Goal: Check status: Check status

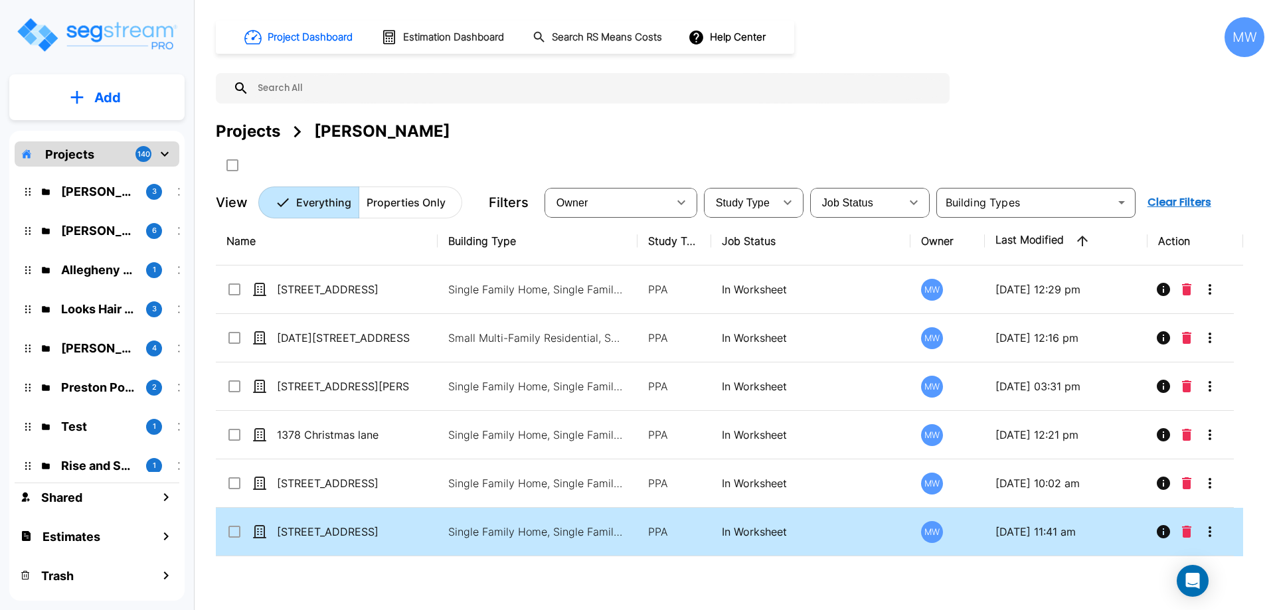
click at [375, 519] on td "[STREET_ADDRESS]" at bounding box center [327, 532] width 222 height 48
checkbox input "true"
